Goal: Check status: Check status

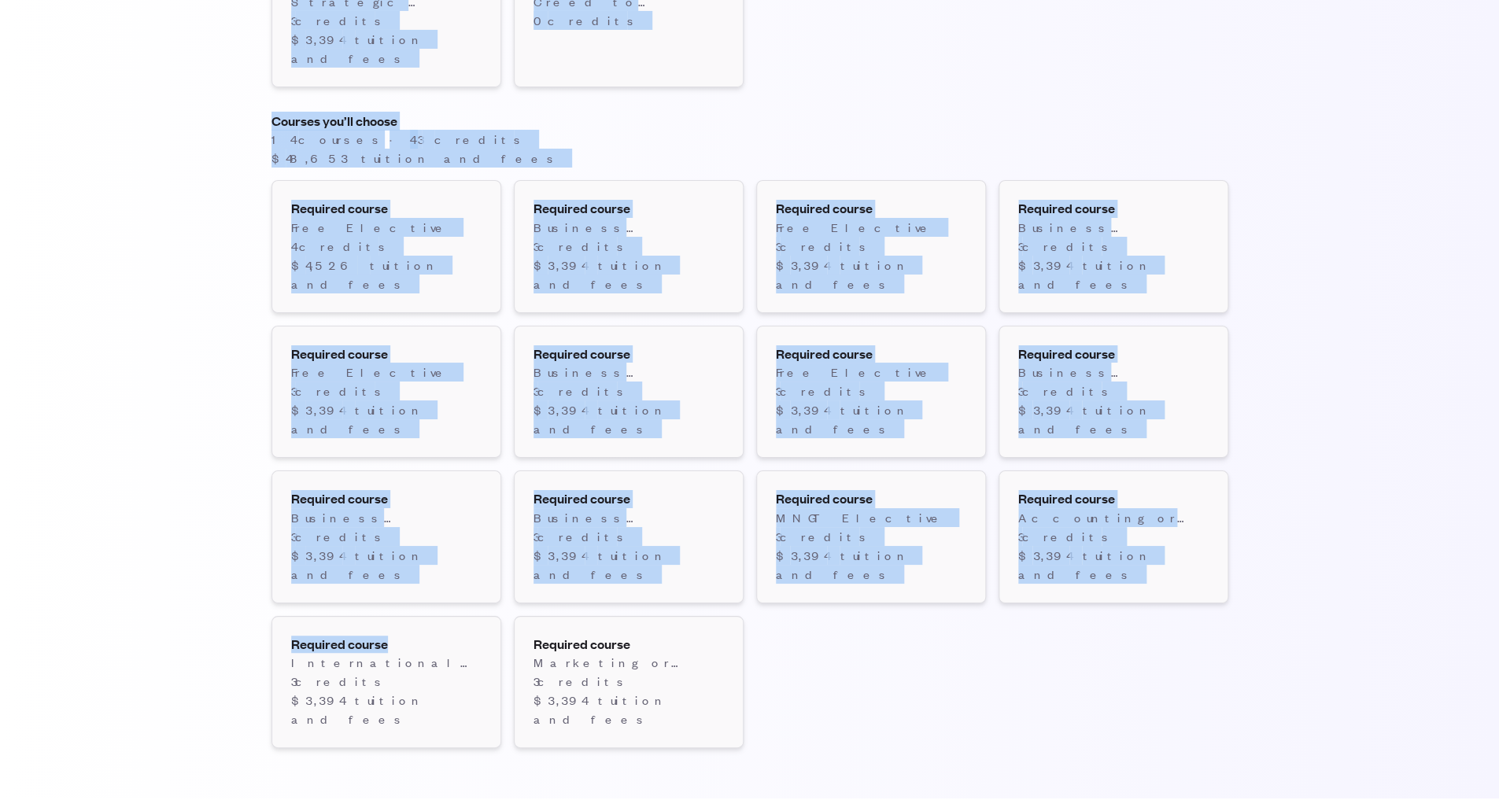
scroll to position [2829, 0]
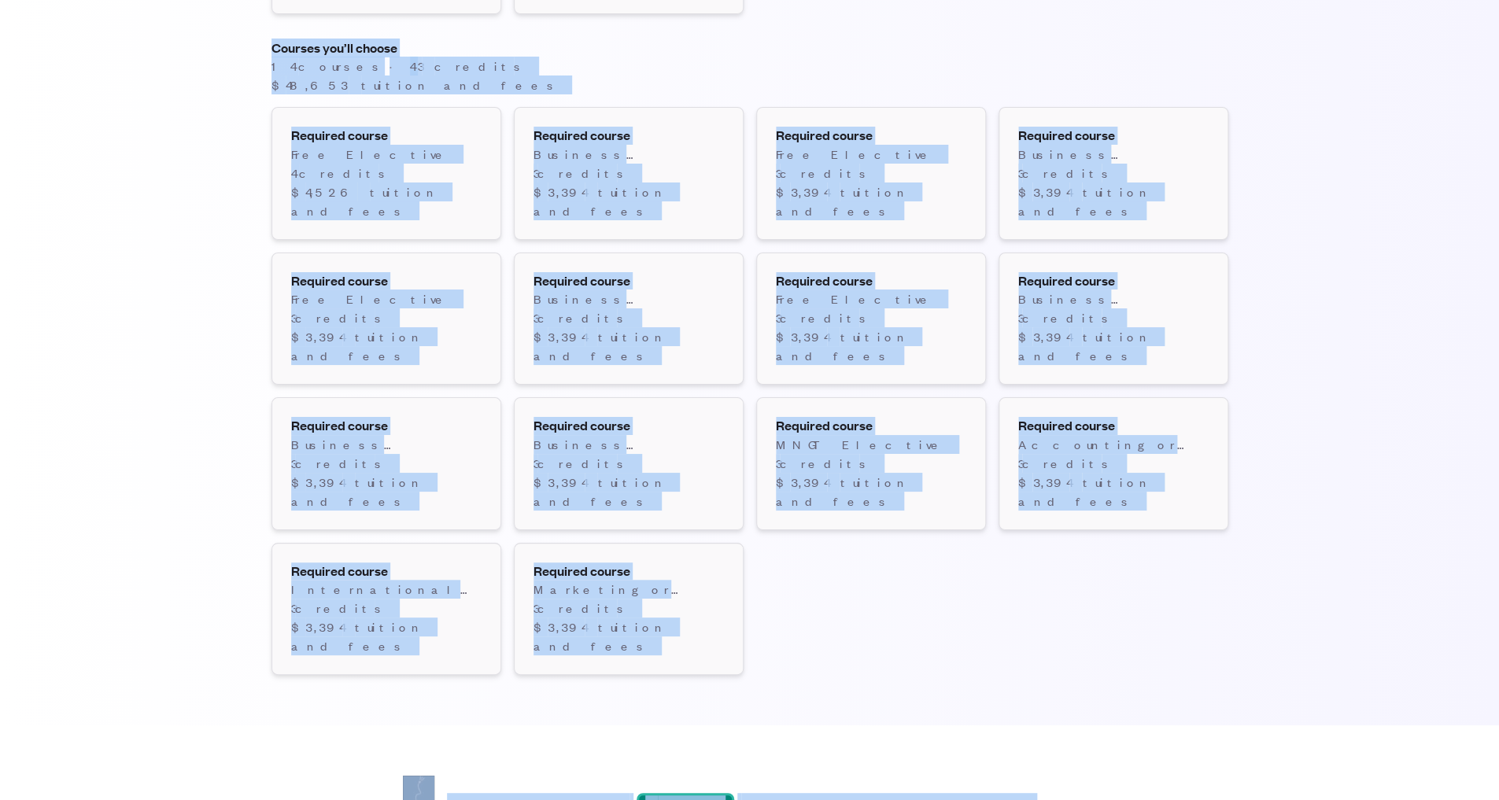
drag, startPoint x: 273, startPoint y: 96, endPoint x: 1107, endPoint y: 496, distance: 925.2
copy main "Auburn University · Business Administration Plan details Your location Starting…"
